Goal: Transaction & Acquisition: Purchase product/service

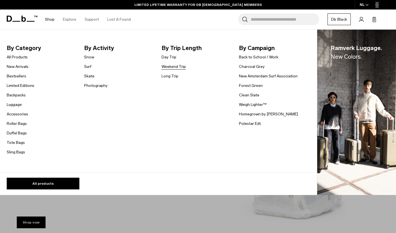
click at [171, 66] on link "Weekend Trip" at bounding box center [174, 67] width 24 height 6
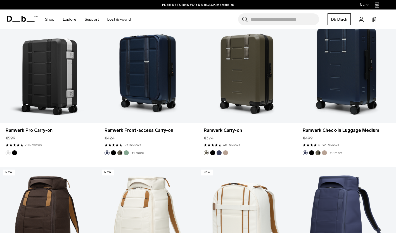
scroll to position [261, 0]
